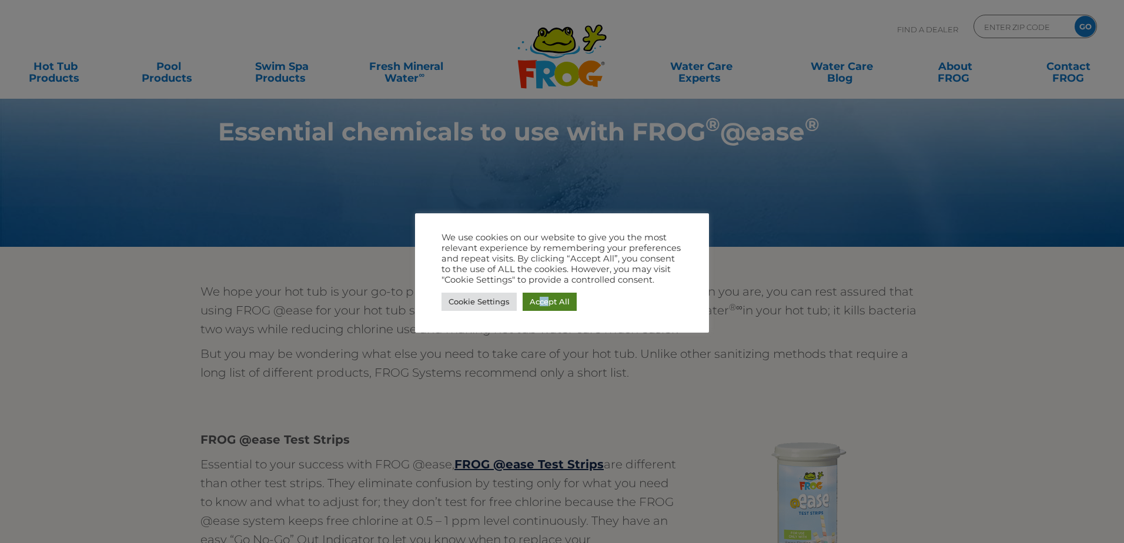
click at [547, 296] on link "Accept All" at bounding box center [549, 302] width 54 height 18
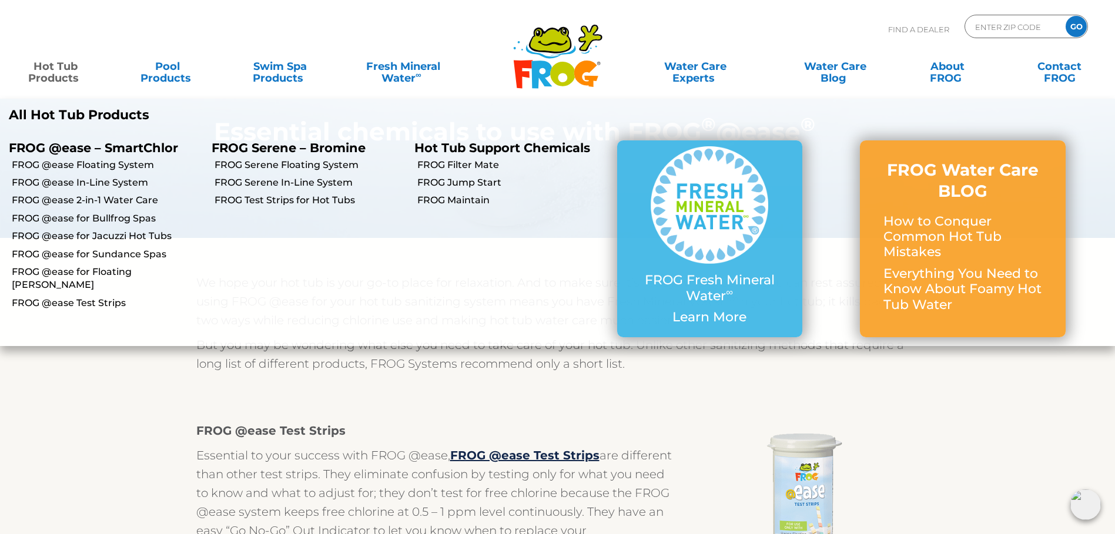
click at [46, 74] on link "Hot Tub Products" at bounding box center [56, 67] width 88 height 24
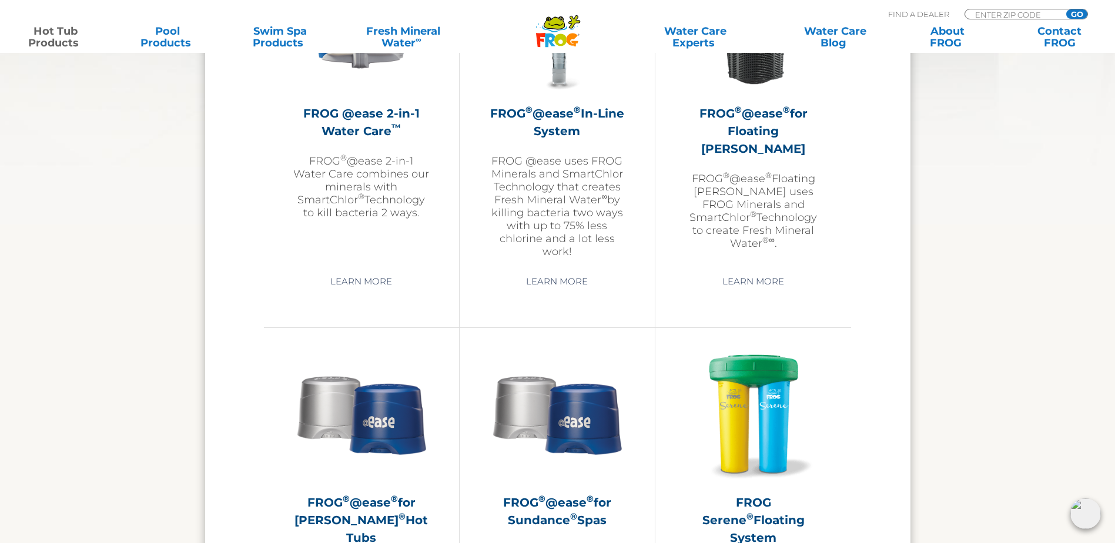
scroll to position [1750, 0]
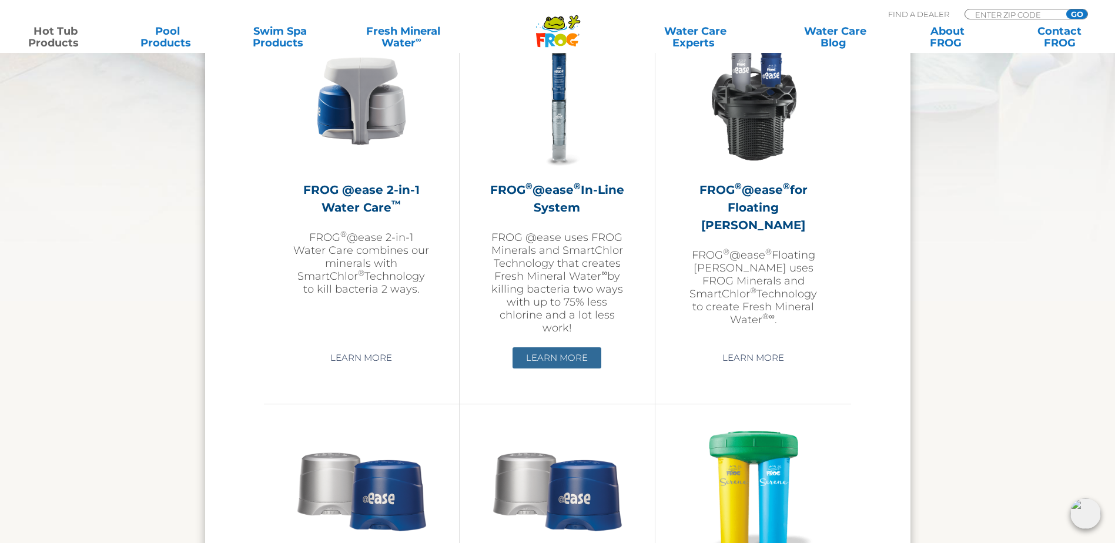
click at [569, 354] on link "Learn More" at bounding box center [556, 357] width 89 height 21
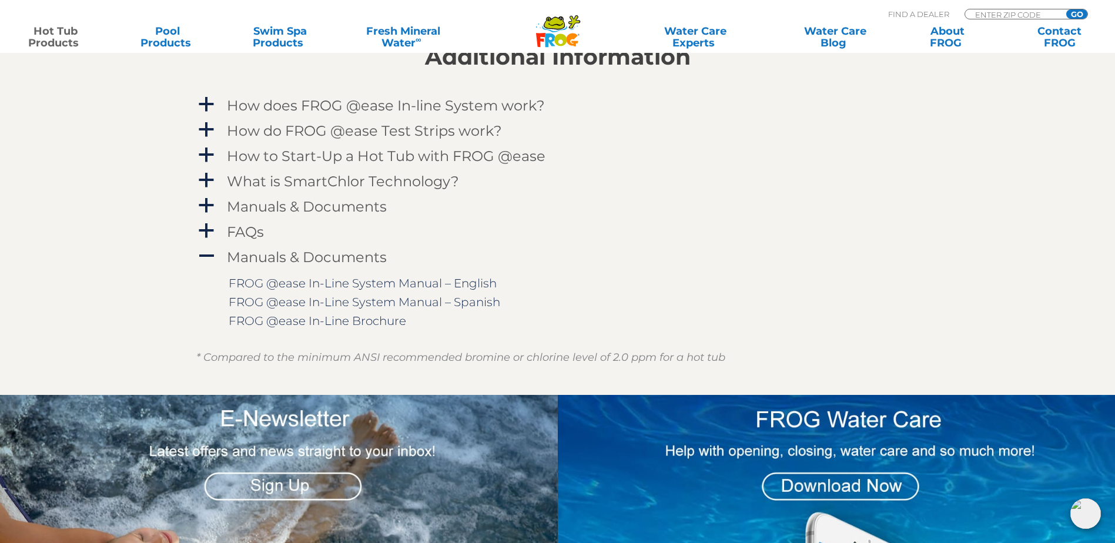
scroll to position [1233, 0]
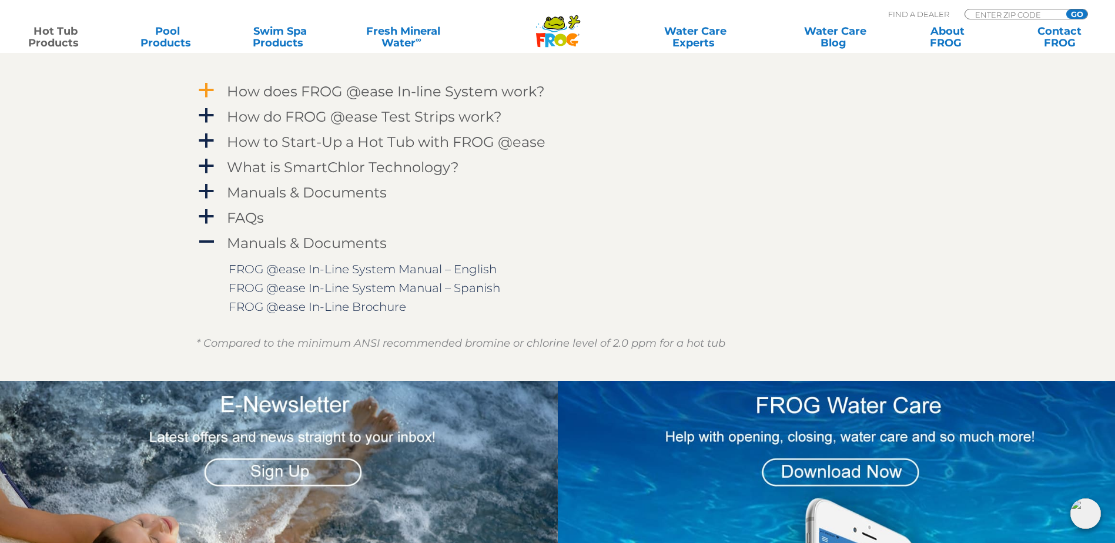
click at [216, 95] on link "a How does FROG @ease In-line System work?" at bounding box center [557, 92] width 723 height 22
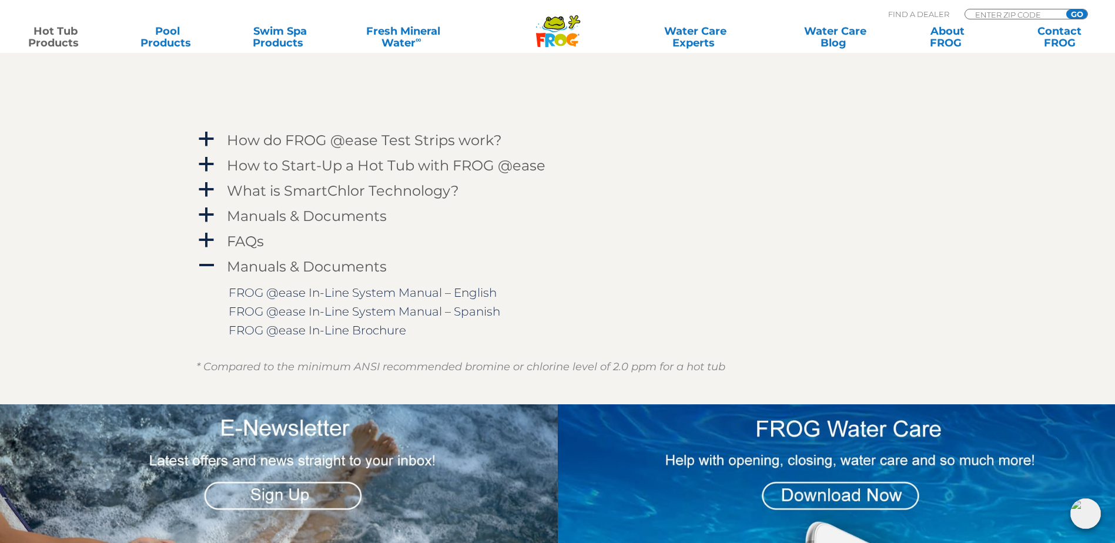
scroll to position [1565, 0]
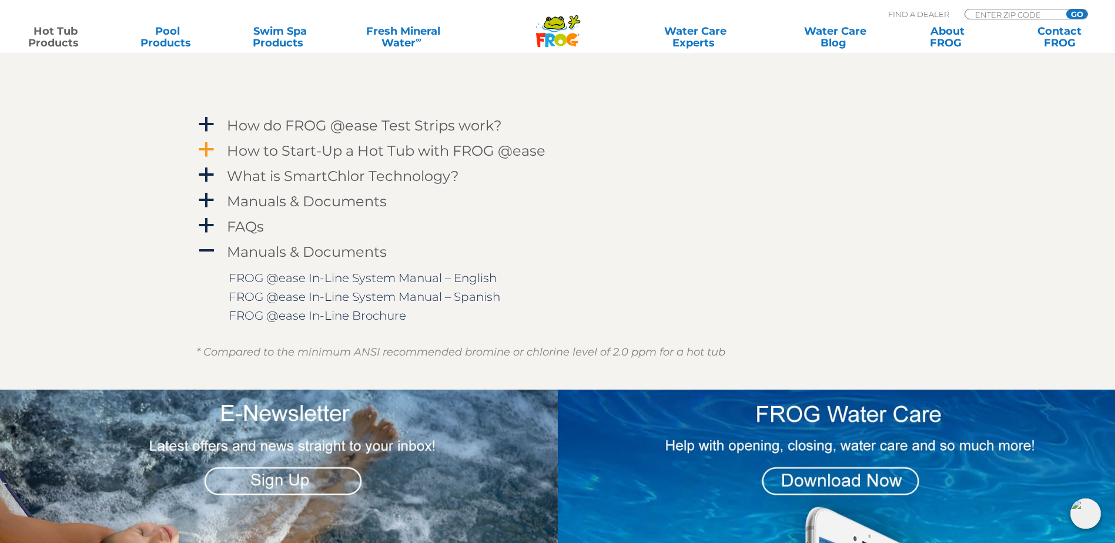
click at [208, 150] on span "a" at bounding box center [206, 150] width 18 height 18
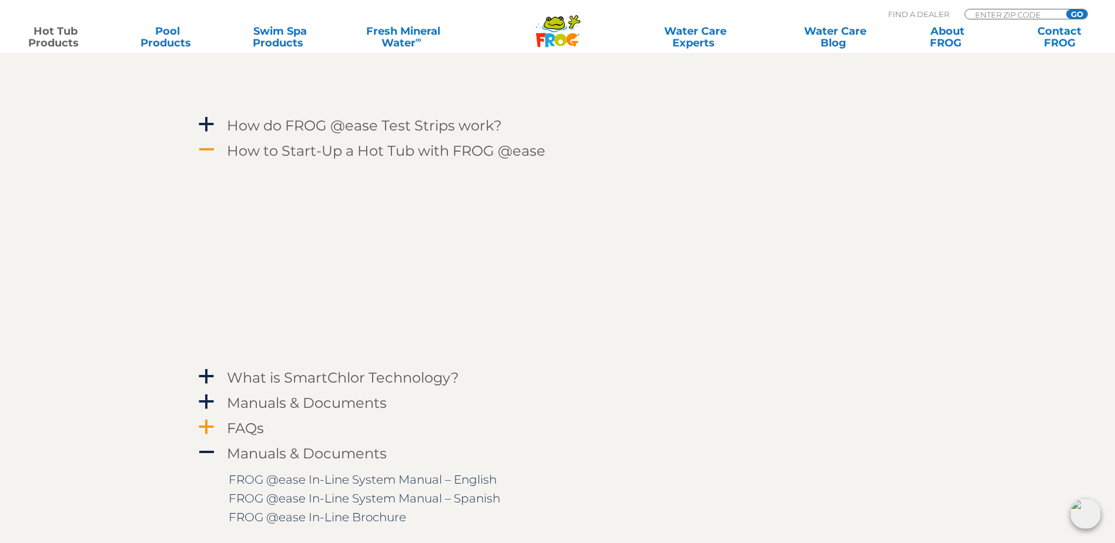
click at [249, 429] on h4 "FAQs" at bounding box center [245, 428] width 37 height 16
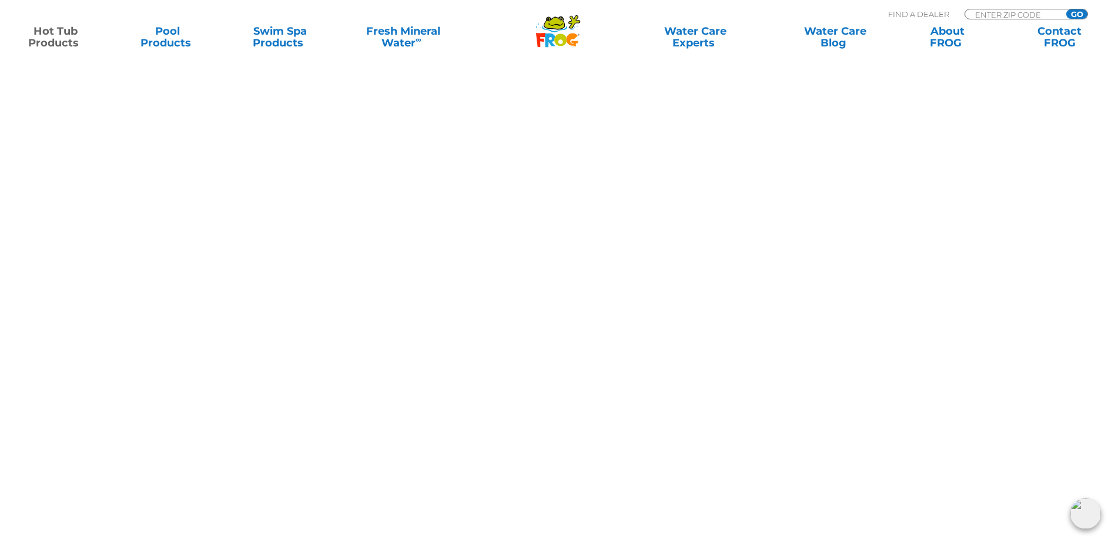
scroll to position [3494, 0]
click at [300, 143] on div "[PERSON_NAME] - [DATE] Been using bromine in my hot tubs for years. This smartc…" at bounding box center [557, 369] width 646 height 795
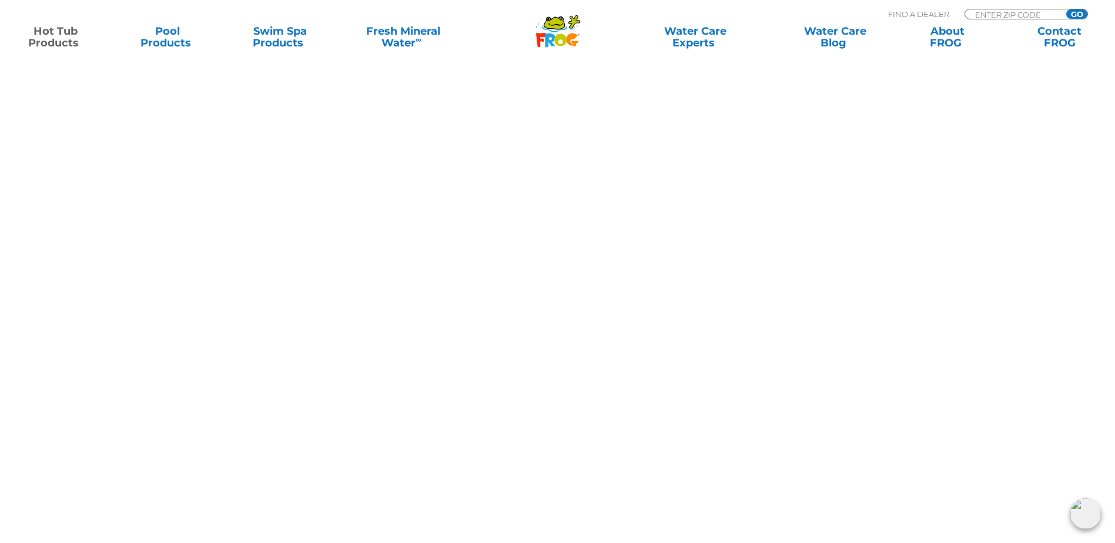
drag, startPoint x: 1099, startPoint y: 343, endPoint x: 906, endPoint y: 120, distance: 294.6
